Goal: Navigation & Orientation: Find specific page/section

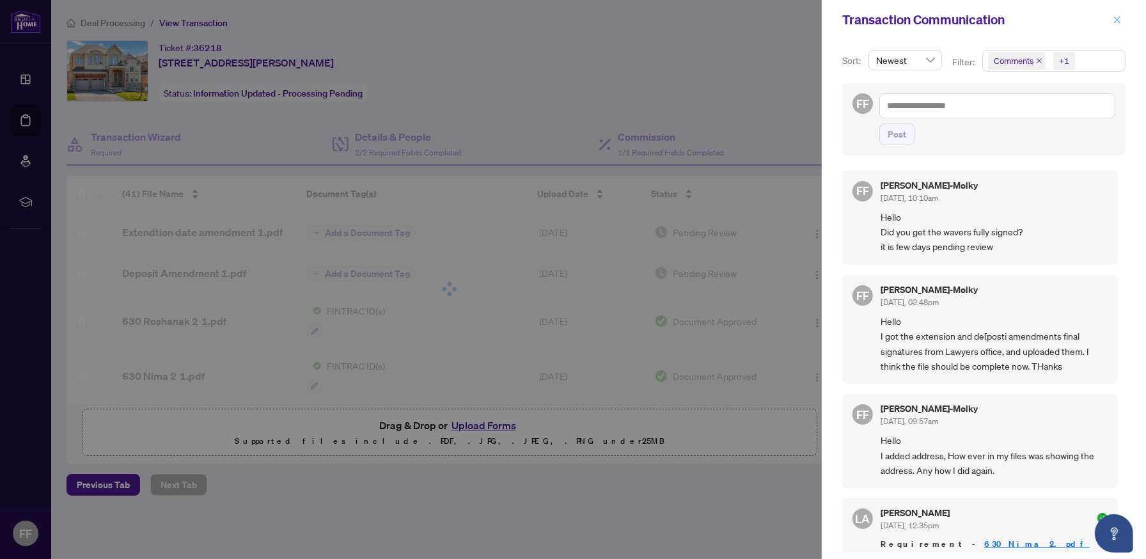
click at [1116, 20] on icon "close" at bounding box center [1117, 19] width 7 height 7
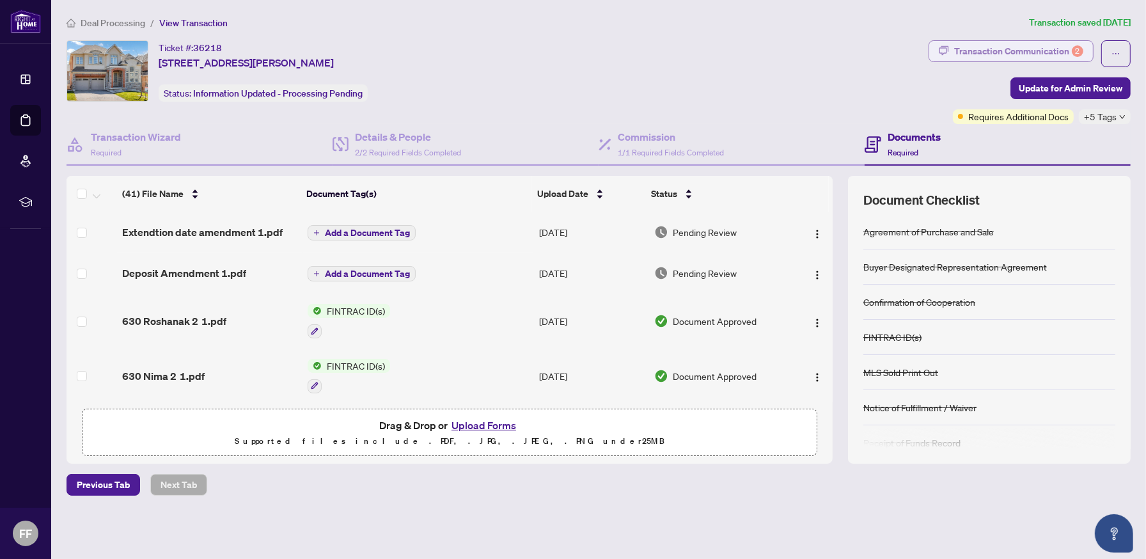
click at [969, 47] on div "Transaction Communication 2" at bounding box center [1018, 51] width 129 height 20
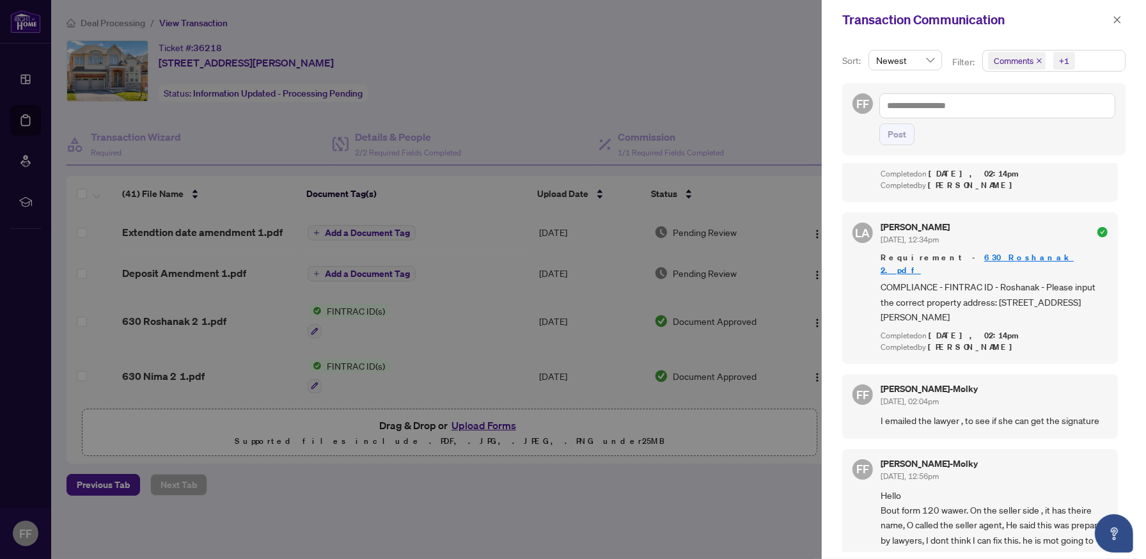
scroll to position [213, 0]
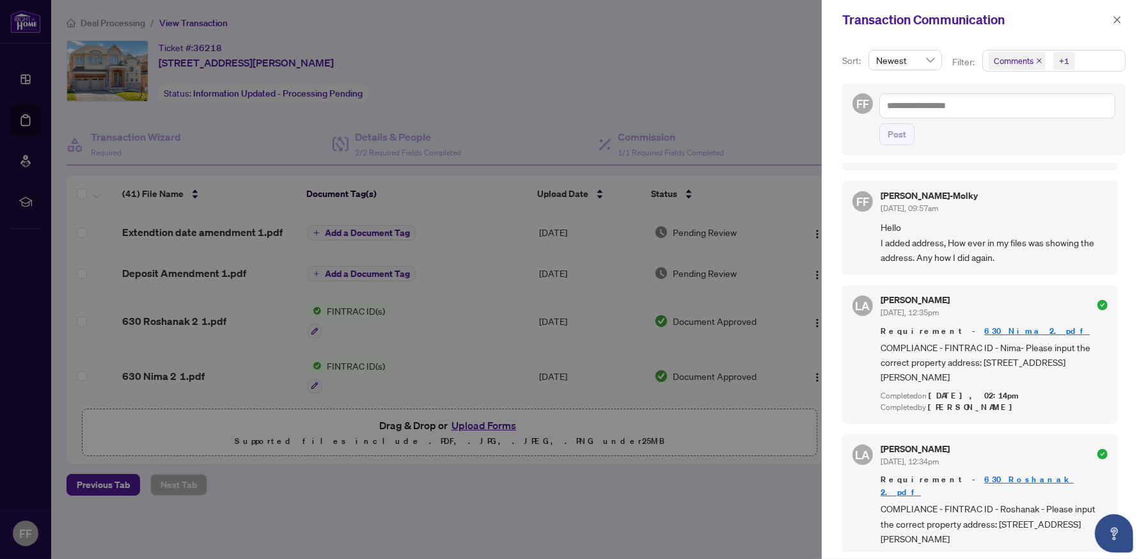
click at [609, 100] on div at bounding box center [573, 279] width 1146 height 559
click at [1119, 19] on icon "close" at bounding box center [1117, 19] width 9 height 9
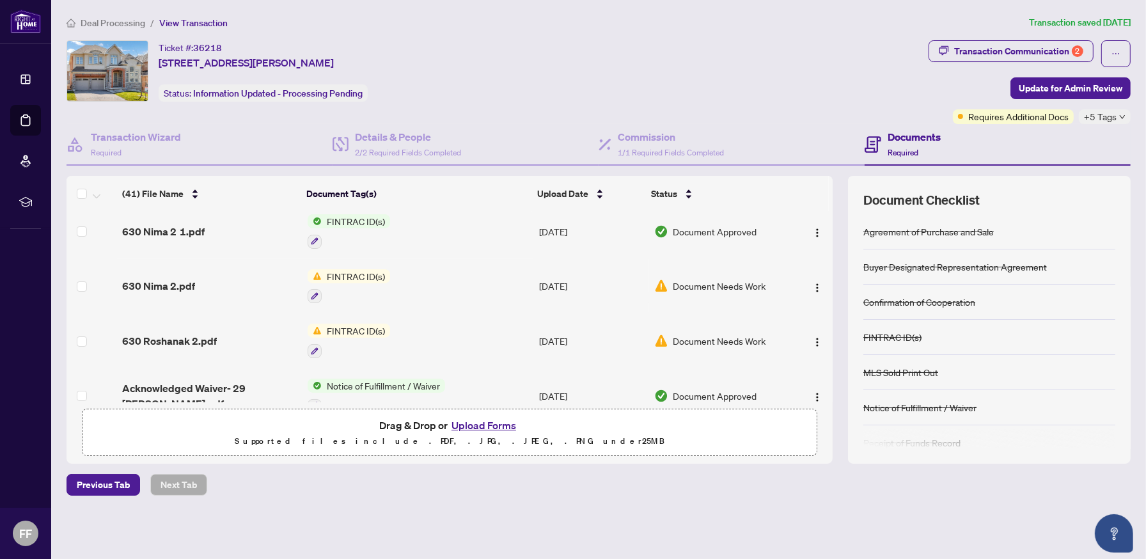
scroll to position [0, 0]
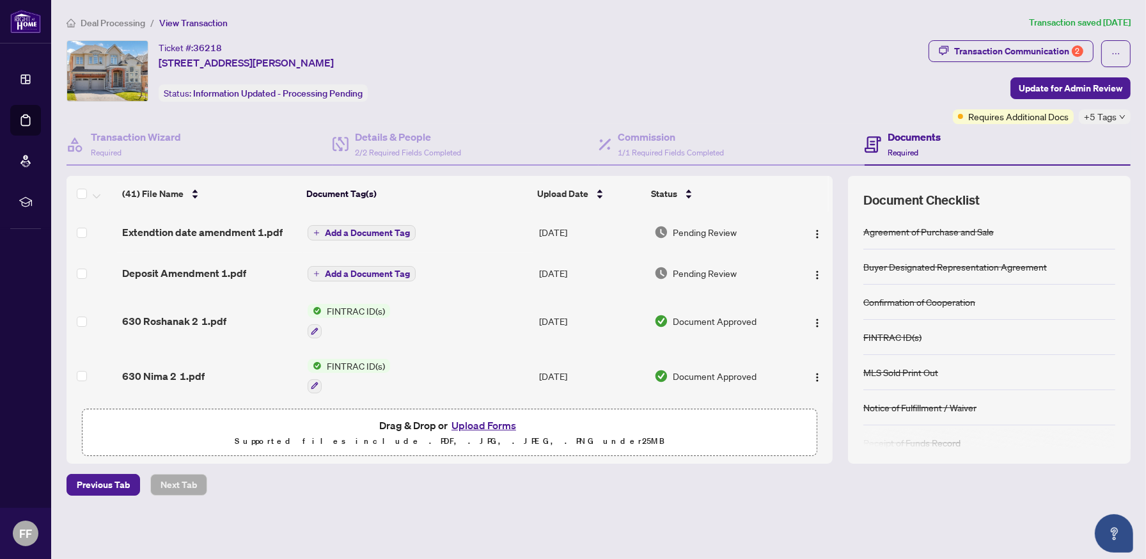
click at [829, 52] on div "Ticket #: 36218 29 Clifford Fairbarn Dr, East Gwillimbury, Ontario L9N 0S1, Can…" at bounding box center [495, 70] width 857 height 61
